Goal: Task Accomplishment & Management: Complete application form

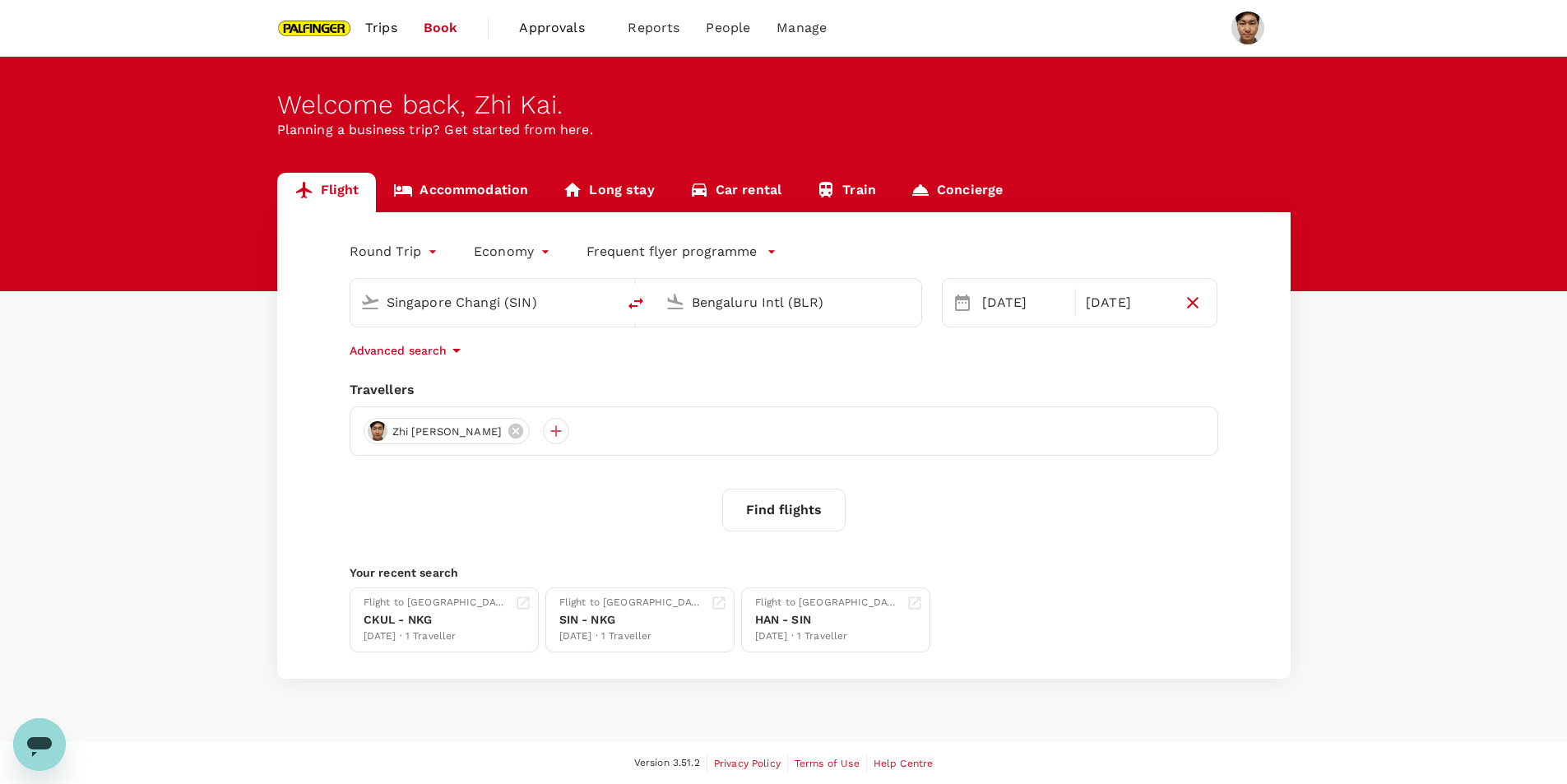
click at [380, 28] on span "Trips" at bounding box center [381, 28] width 32 height 20
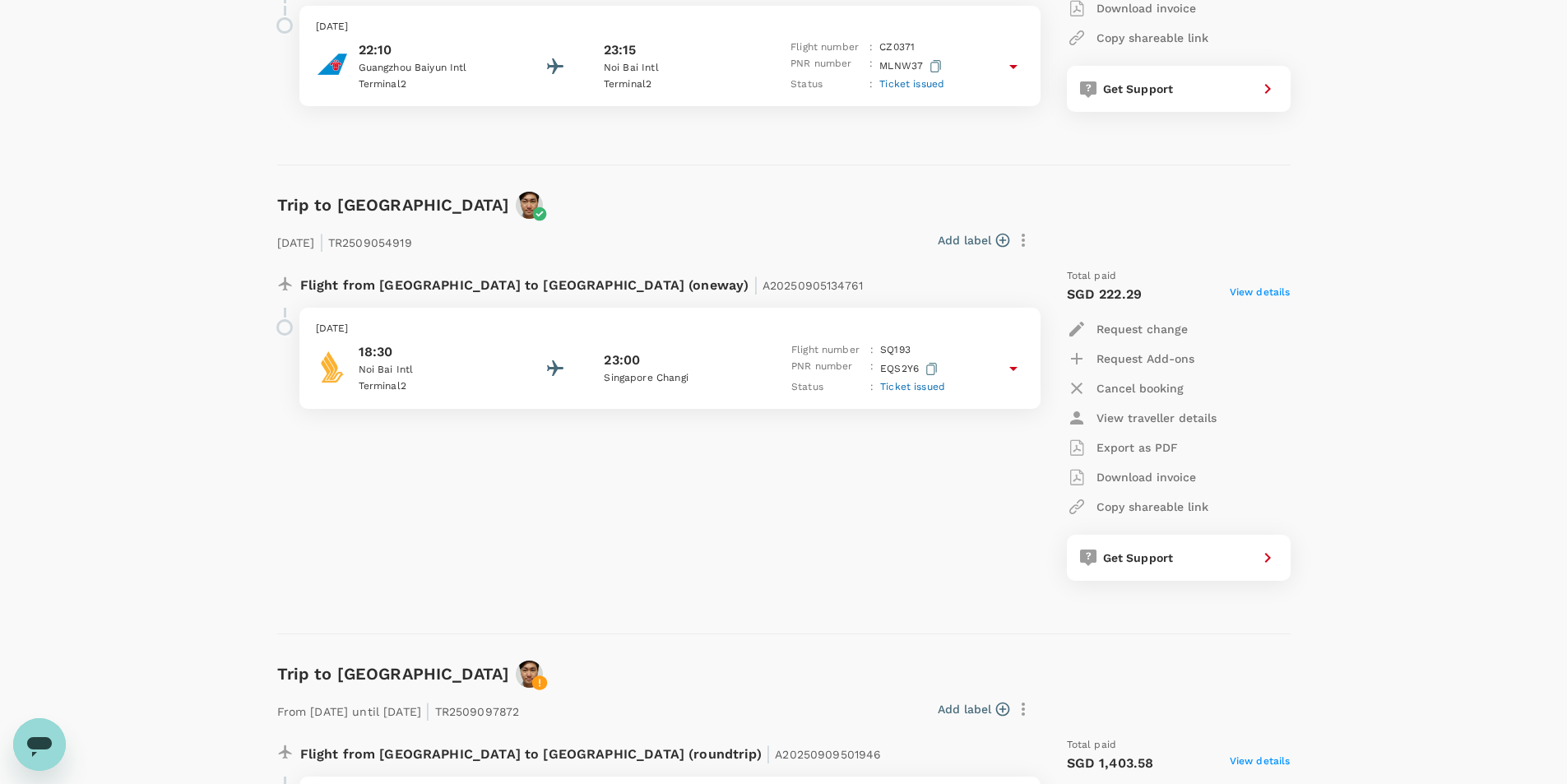
scroll to position [988, 0]
click at [1128, 334] on p "Request change" at bounding box center [1143, 330] width 91 height 17
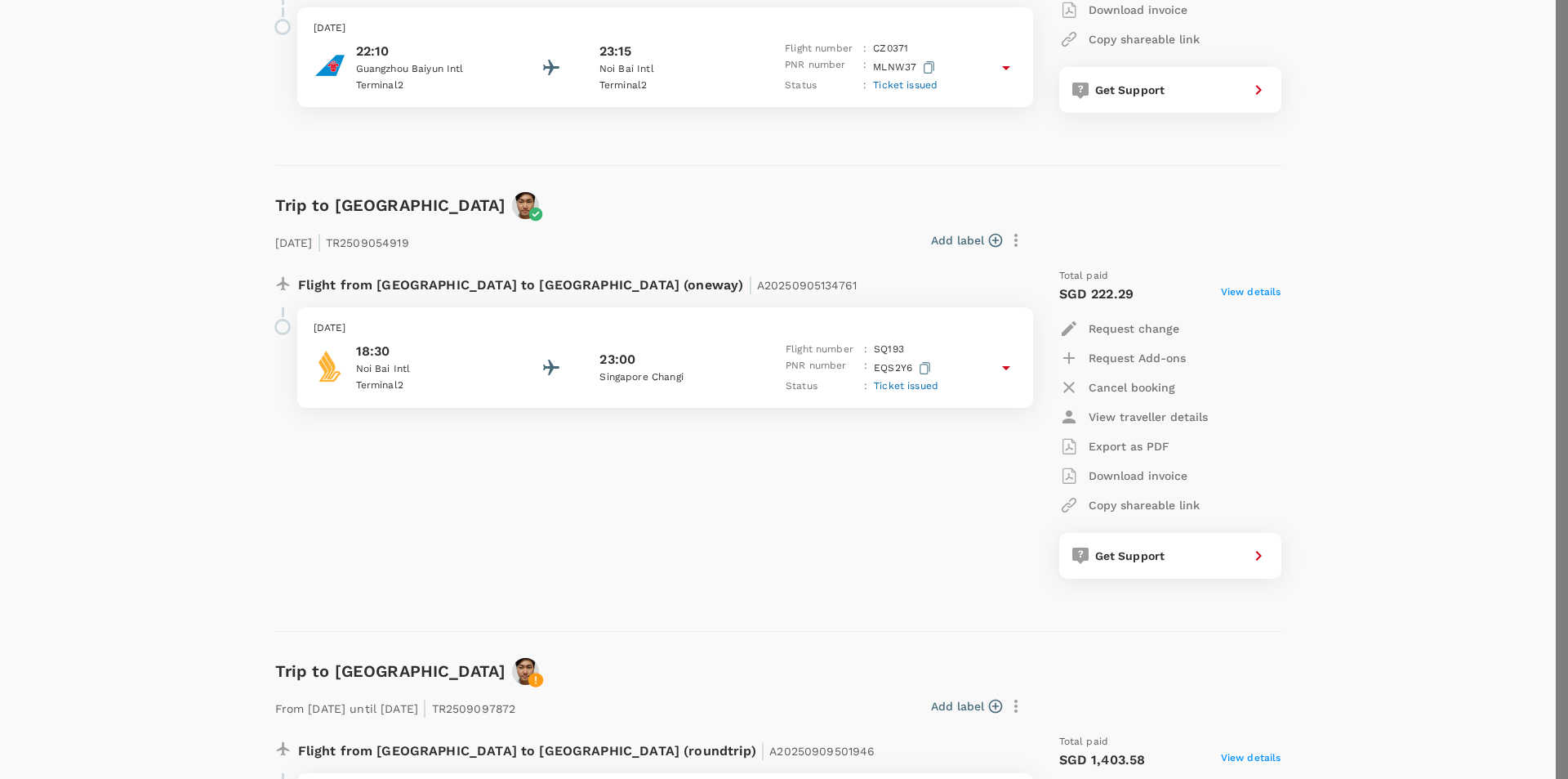
type input "DD/MM/YYYY"
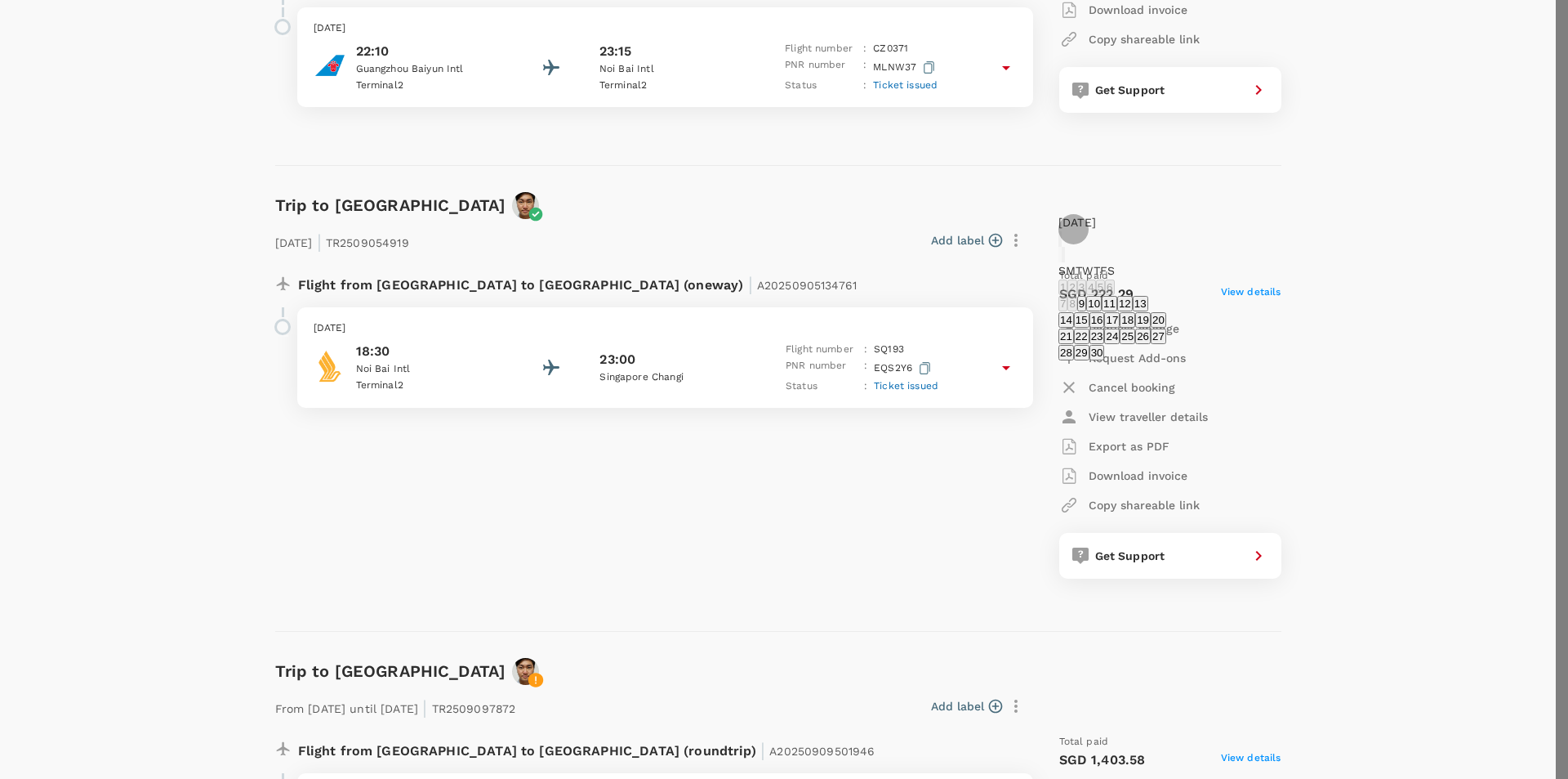
click at [1119, 328] on button "17" at bounding box center [1112, 320] width 16 height 16
type input "[DATE]"
click at [1443, 177] on body "Trips Book Approvals 0 Reports People Manage Trips ​ ​ Upcoming Past Cancelled/…" at bounding box center [784, 418] width 1568 height 2799
click at [1448, 176] on div at bounding box center [784, 389] width 1568 height 779
click at [1448, 176] on body "Trips Book Approvals 0 Reports People Manage Trips ​ ​ Upcoming Past Cancelled/…" at bounding box center [784, 418] width 1568 height 2799
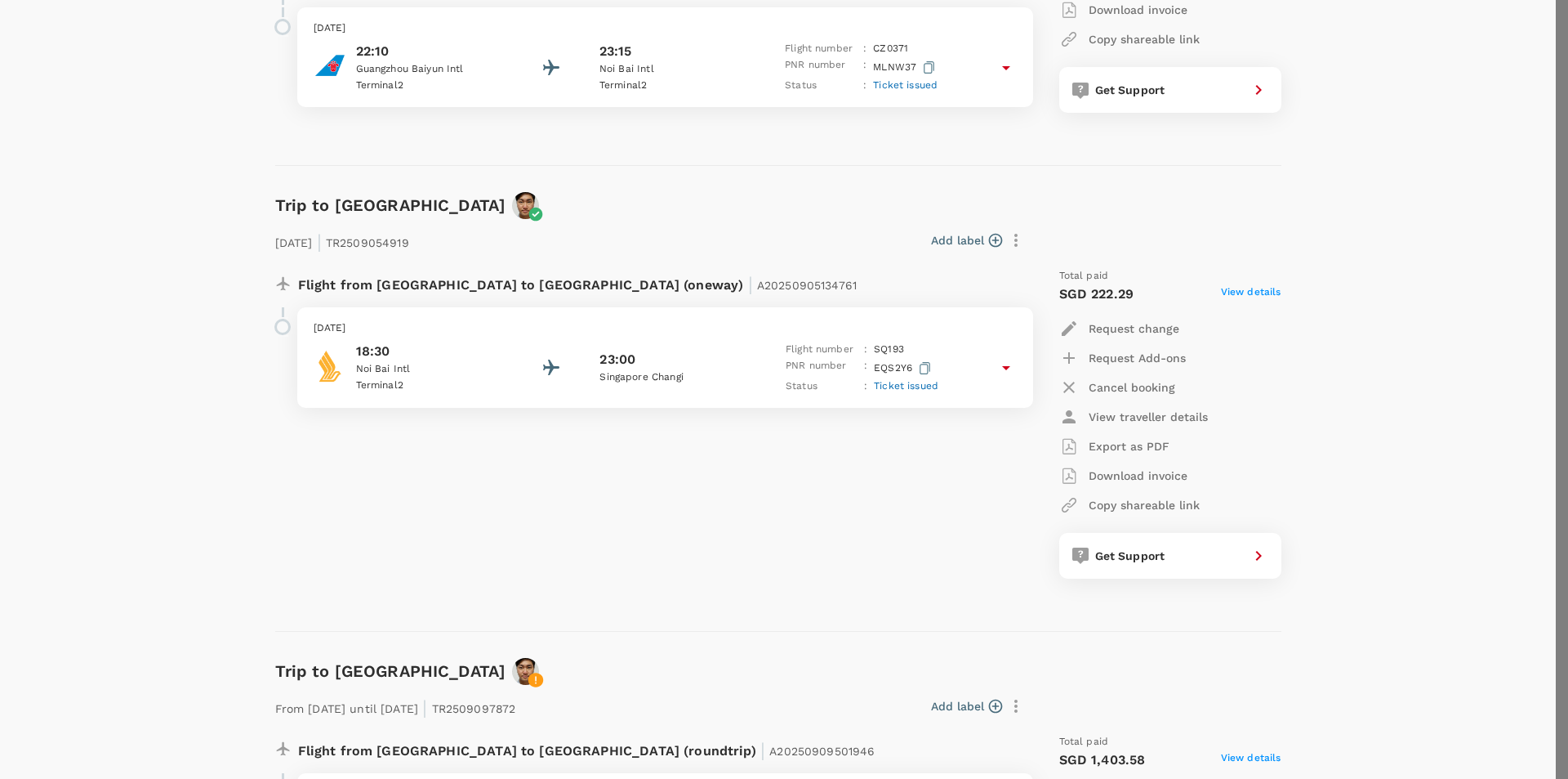
type input "12:00-17:00"
click at [928, 698] on div at bounding box center [784, 389] width 1568 height 779
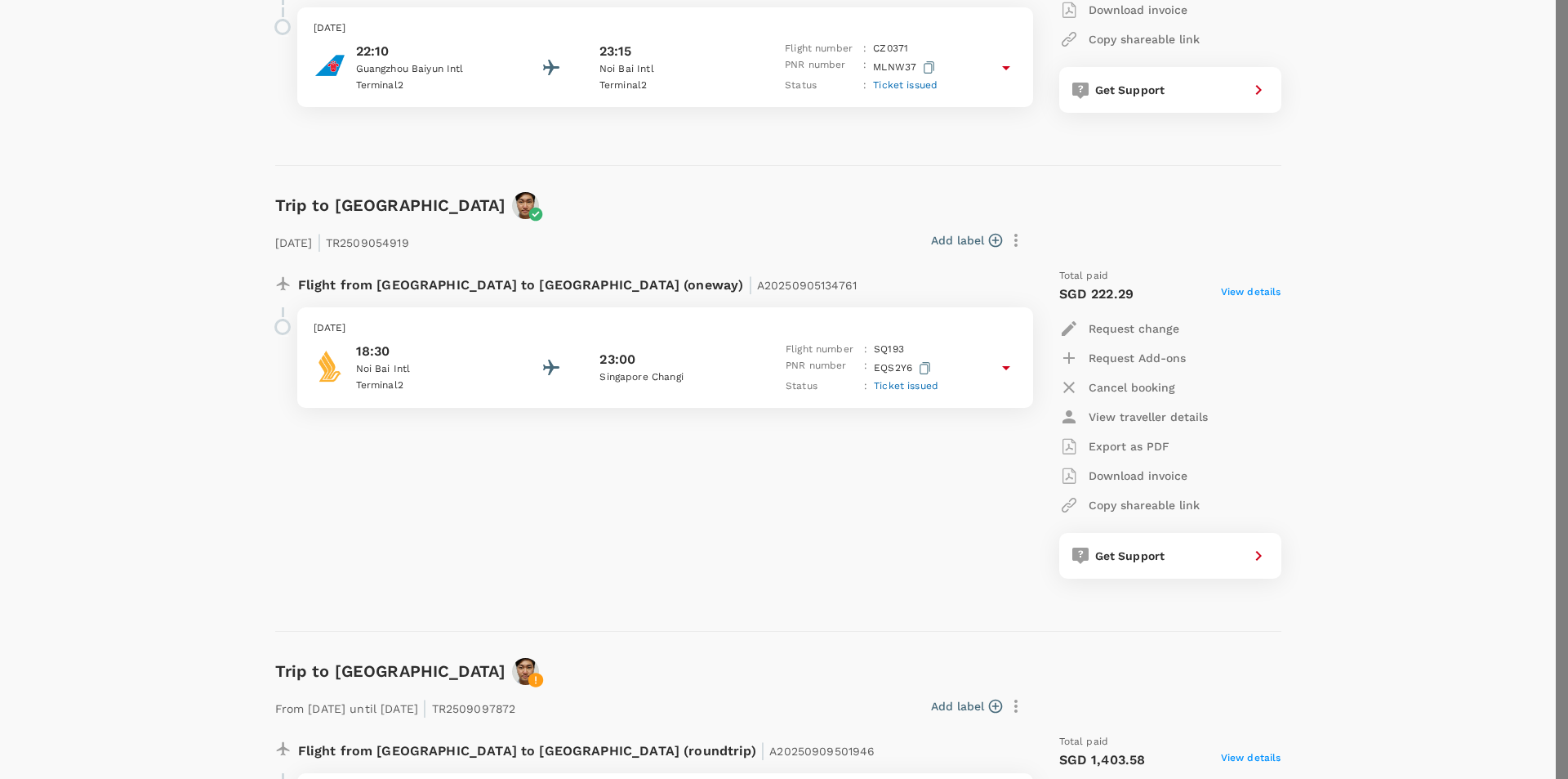
type textarea "need to change flight time to afternoon (12.40pm flight)"
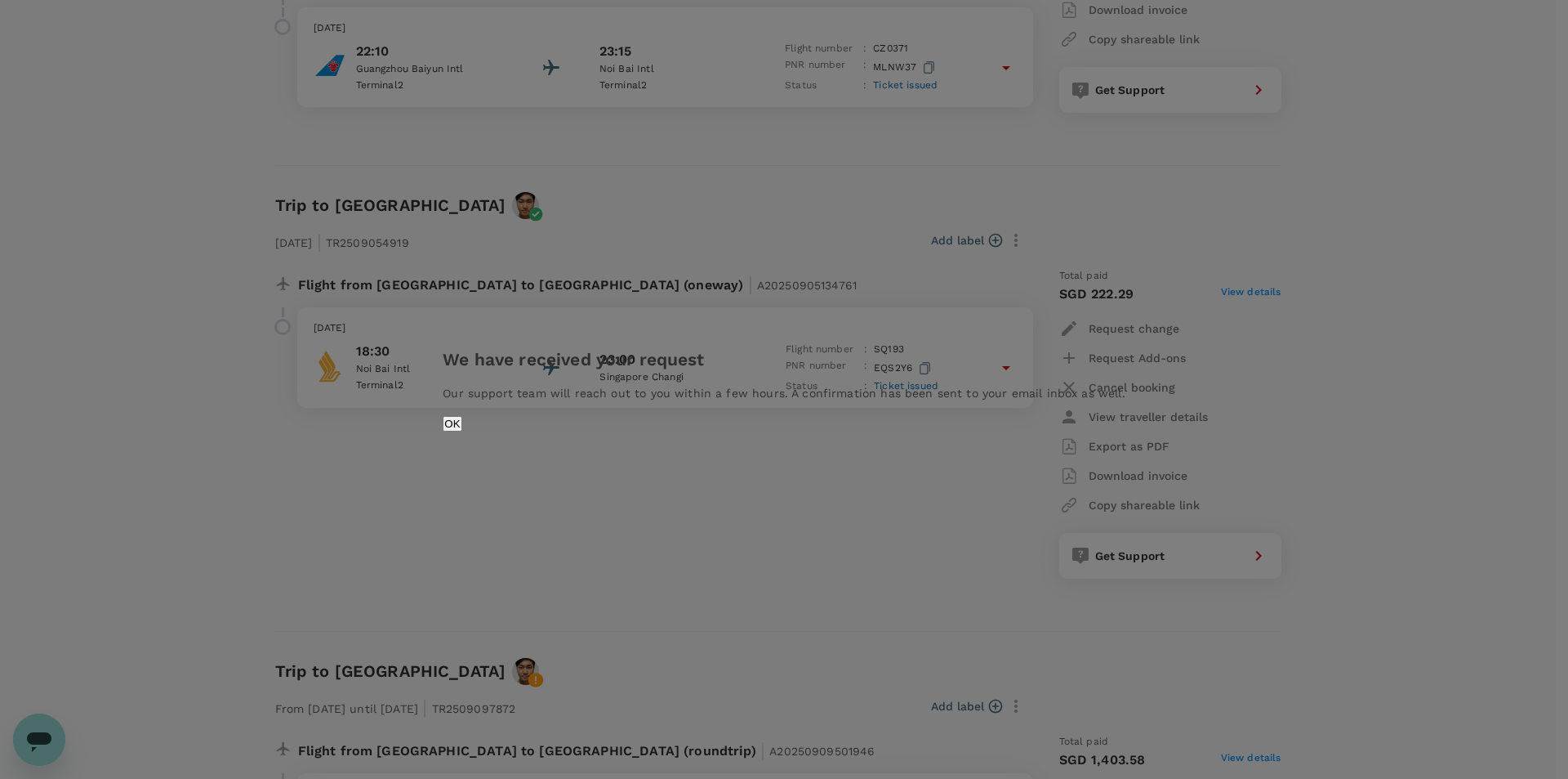
click at [462, 431] on button "OK" at bounding box center [452, 423] width 19 height 16
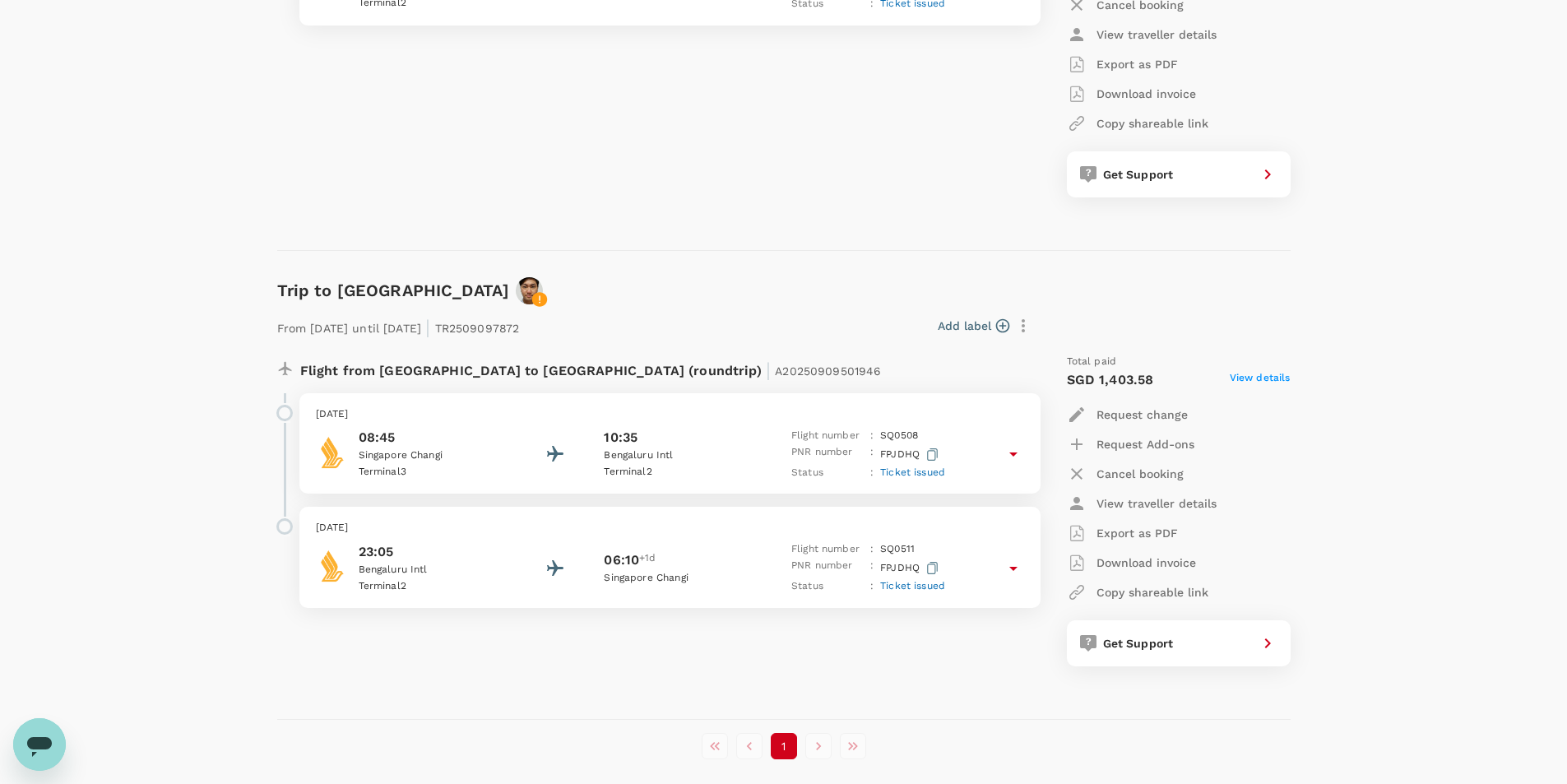
scroll to position [1446, 0]
